Goal: Navigation & Orientation: Go to known website

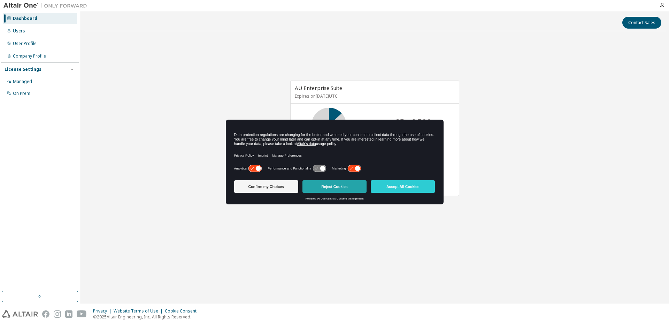
click at [342, 187] on button "Reject Cookies" at bounding box center [334, 186] width 64 height 13
